Goal: Task Accomplishment & Management: Use online tool/utility

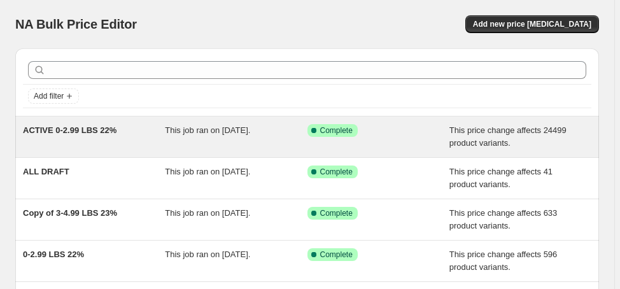
click at [87, 131] on span "ACTIVE 0-2.99 LBS 22%" at bounding box center [70, 130] width 94 height 10
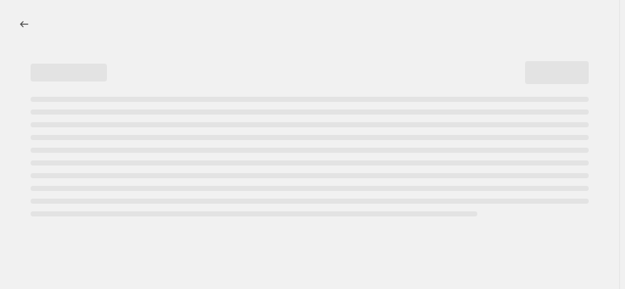
select select "margin"
select select "no_change"
select select "not_equal"
select select "product_status"
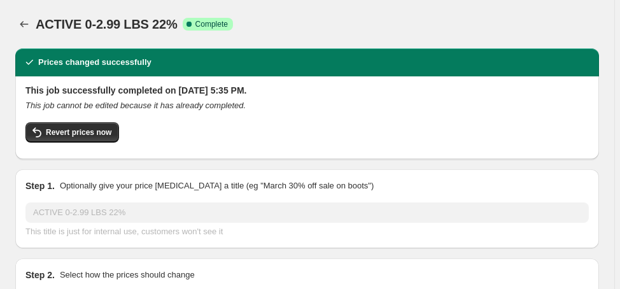
select select "vendor"
select select "collection"
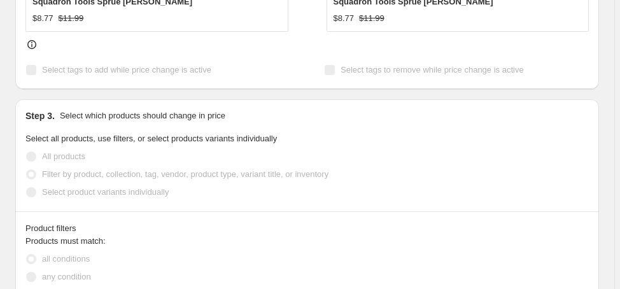
scroll to position [815, 0]
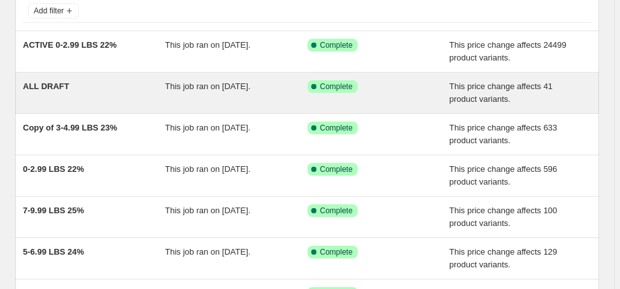
scroll to position [102, 0]
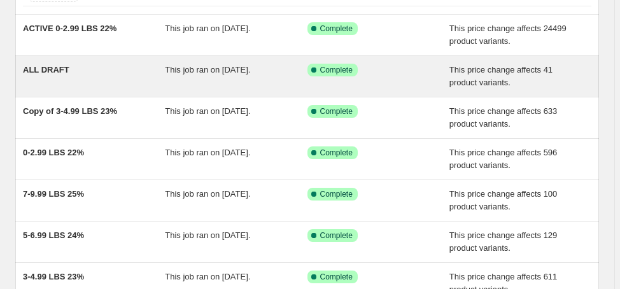
click at [55, 69] on span "ALL DRAFT" at bounding box center [46, 70] width 46 height 10
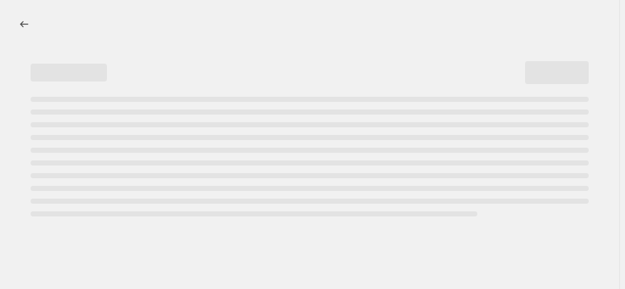
select select "margin"
select select "no_change"
select select "vendor"
select select "not_equal"
select select "product_status"
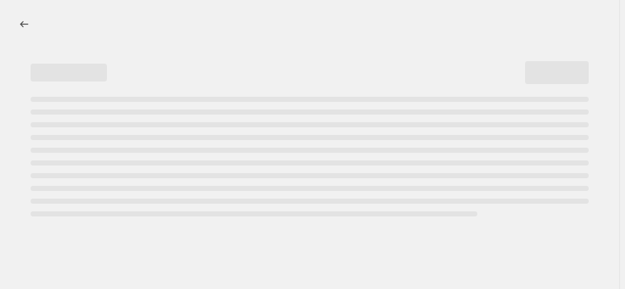
select select "draft"
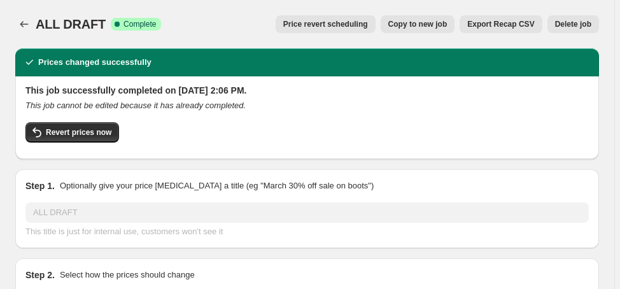
click at [443, 27] on span "Copy to new job" at bounding box center [417, 24] width 59 height 10
select select "margin"
select select "no_change"
select select "vendor"
select select "not_equal"
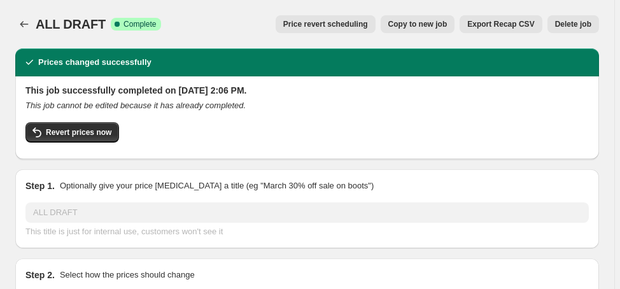
select select "product_status"
select select "draft"
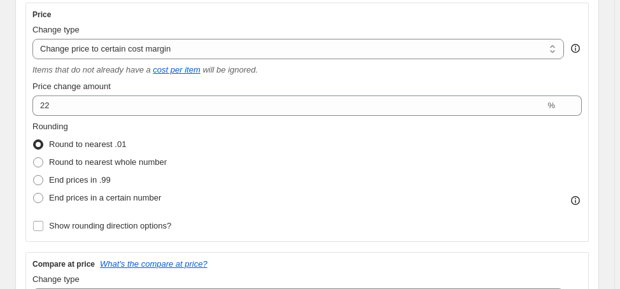
scroll to position [255, 0]
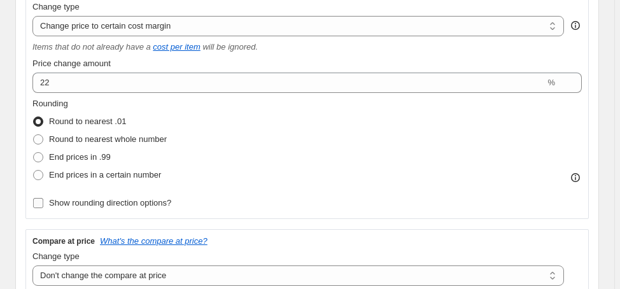
click at [97, 207] on span "Show rounding direction options?" at bounding box center [110, 203] width 122 height 10
click at [43, 207] on input "Show rounding direction options?" at bounding box center [38, 203] width 10 height 10
checkbox input "true"
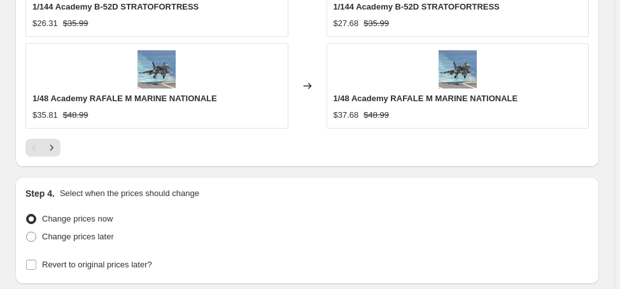
scroll to position [1625, 0]
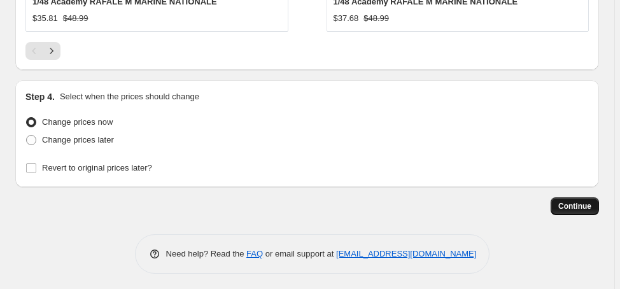
click at [580, 203] on span "Continue" at bounding box center [575, 206] width 33 height 10
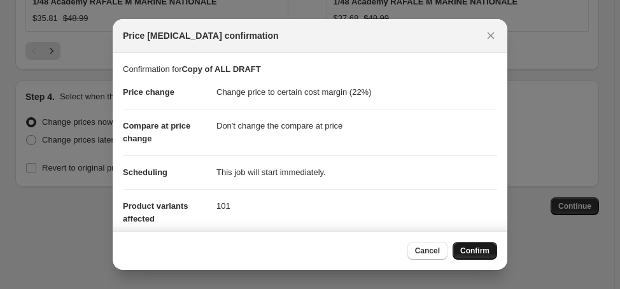
click at [467, 246] on span "Confirm" at bounding box center [474, 251] width 29 height 10
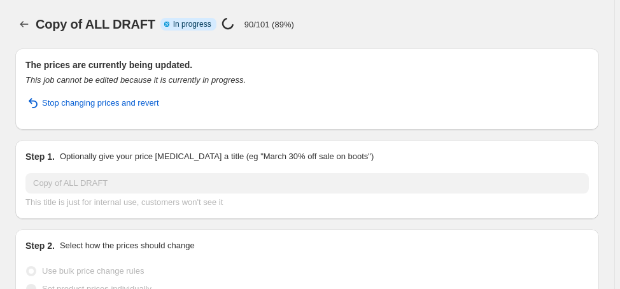
select select "margin"
select select "no_change"
select select "vendor"
select select "not_equal"
select select "product_status"
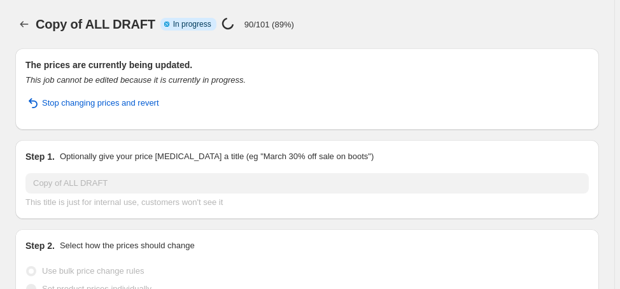
select select "draft"
